Goal: Navigation & Orientation: Find specific page/section

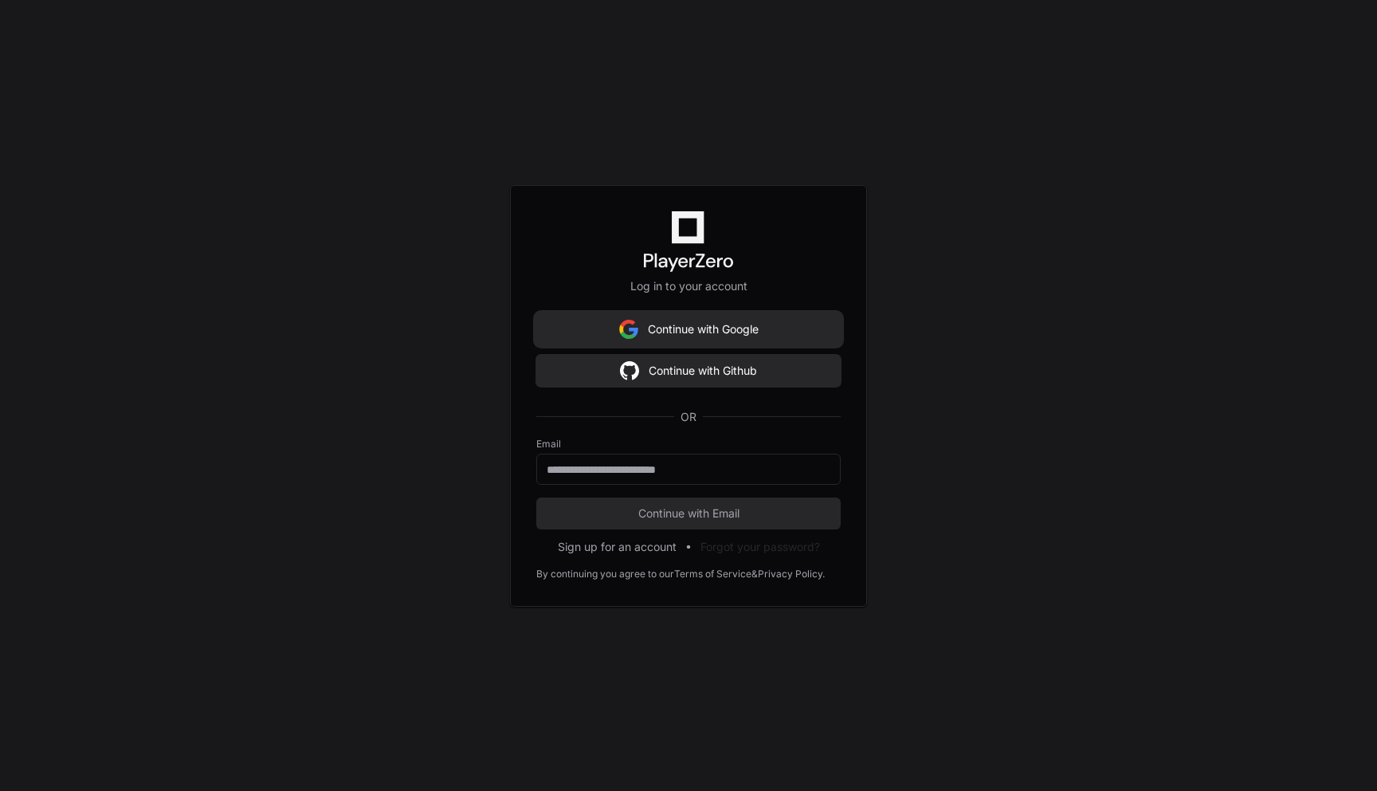
click at [673, 324] on button "Continue with Google" at bounding box center [688, 329] width 304 height 32
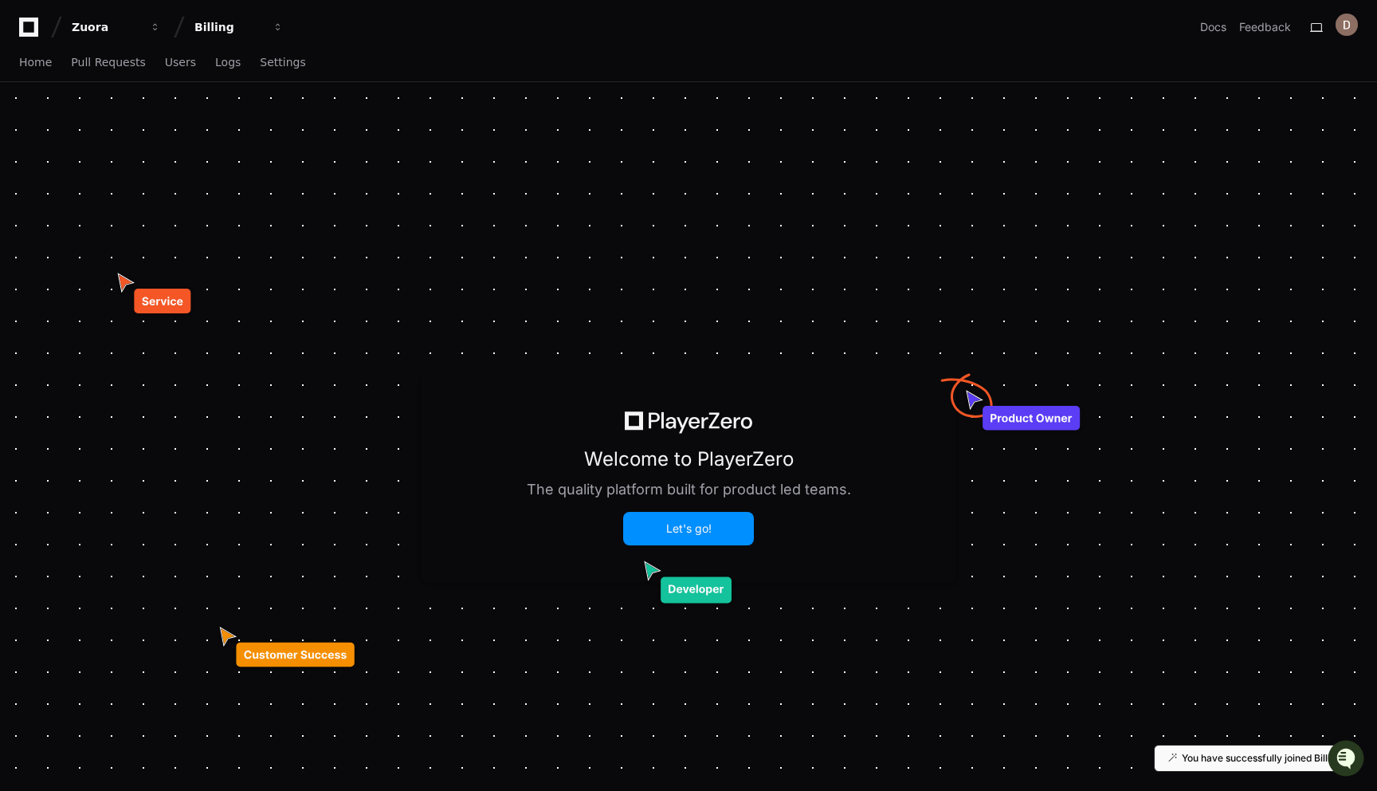
click at [698, 535] on button "Let's go!" at bounding box center [689, 528] width 128 height 30
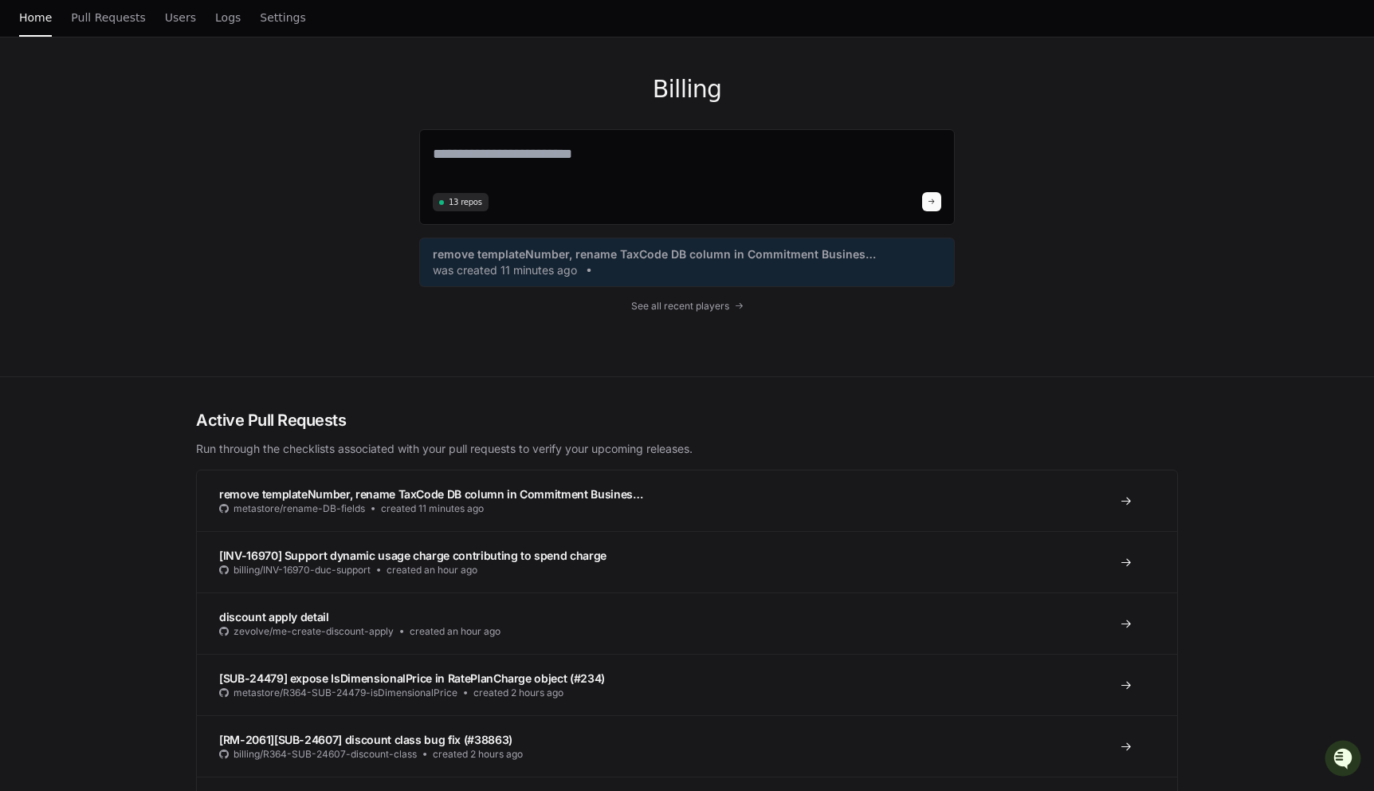
scroll to position [46, 0]
click at [686, 563] on link "[INV-16970] Support dynamic usage charge contributing to spend charge billing/I…" at bounding box center [687, 560] width 980 height 61
